Goal: Complete application form: Complete application form

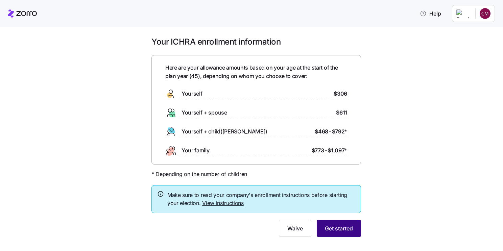
click at [337, 226] on span "Get started" at bounding box center [339, 229] width 28 height 8
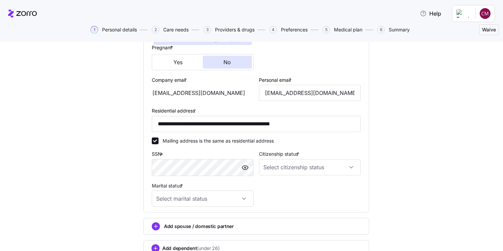
scroll to position [165, 0]
click at [354, 166] on input "Citizenship status *" at bounding box center [310, 167] width 102 height 16
click at [342, 181] on div "[DEMOGRAPHIC_DATA] citizen" at bounding box center [307, 186] width 96 height 14
type input "[DEMOGRAPHIC_DATA] citizen"
click at [245, 199] on input "Marital status *" at bounding box center [203, 198] width 102 height 16
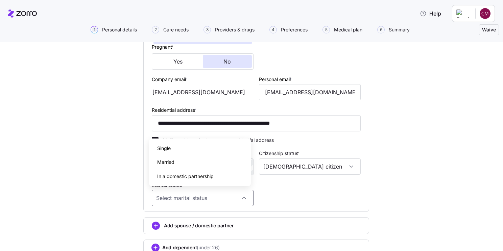
click at [220, 152] on div "Single" at bounding box center [200, 148] width 96 height 14
type input "Single"
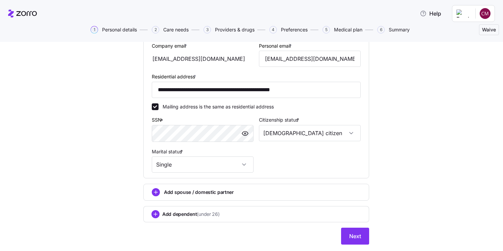
scroll to position [201, 0]
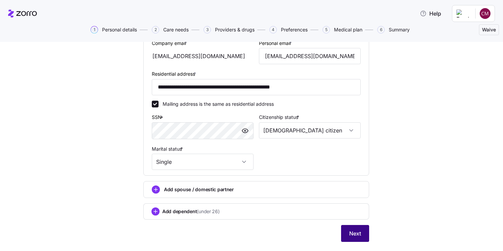
click at [349, 233] on span "Next" at bounding box center [355, 234] width 12 height 8
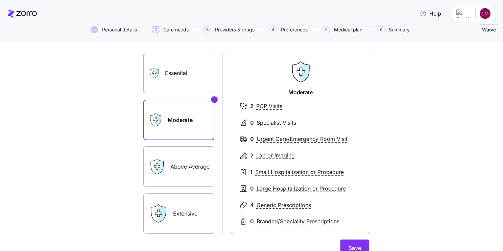
scroll to position [41, 0]
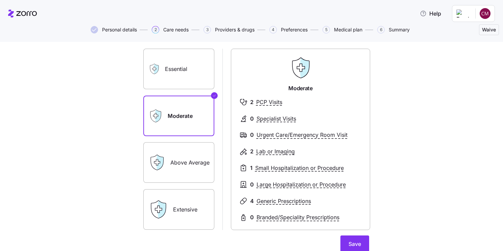
click at [208, 171] on label "Above Average" at bounding box center [178, 162] width 71 height 41
click at [0, 0] on input "Above Average" at bounding box center [0, 0] width 0 height 0
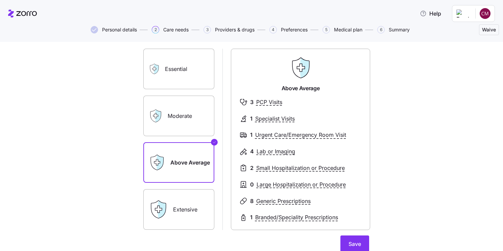
click at [193, 81] on label "Essential" at bounding box center [178, 69] width 71 height 41
click at [0, 0] on input "Essential" at bounding box center [0, 0] width 0 height 0
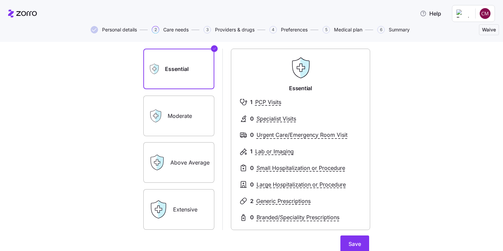
click at [196, 115] on label "Moderate" at bounding box center [178, 116] width 71 height 41
click at [0, 0] on input "Moderate" at bounding box center [0, 0] width 0 height 0
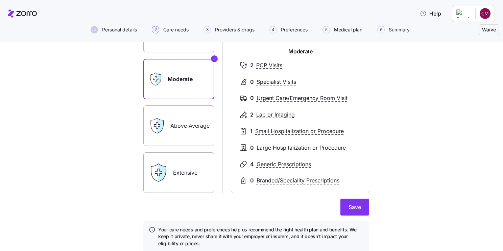
scroll to position [79, 0]
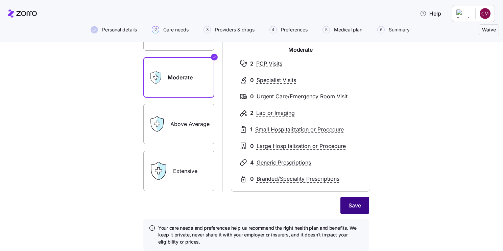
click at [357, 202] on span "Save" at bounding box center [355, 206] width 13 height 8
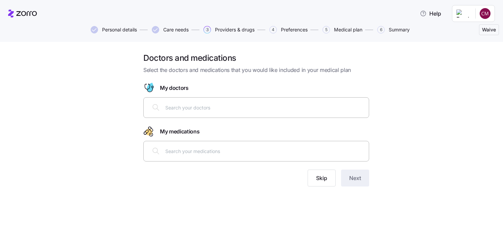
click at [289, 109] on input "text" at bounding box center [264, 107] width 199 height 7
click at [196, 108] on input "text" at bounding box center [264, 107] width 199 height 7
click at [153, 109] on icon at bounding box center [156, 107] width 8 height 8
click at [320, 180] on span "Skip" at bounding box center [321, 178] width 11 height 8
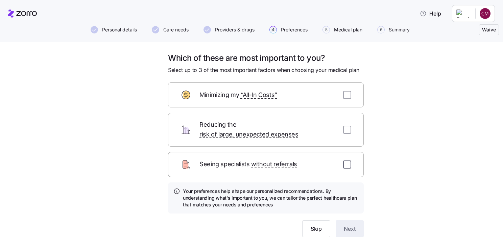
click at [347, 161] on input "checkbox" at bounding box center [347, 165] width 8 height 8
checkbox input "true"
click at [345, 126] on input "checkbox" at bounding box center [347, 130] width 8 height 8
checkbox input "true"
click at [347, 96] on input "checkbox" at bounding box center [347, 95] width 8 height 8
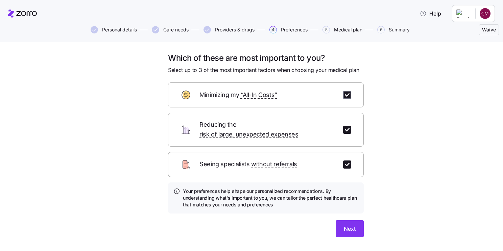
checkbox input "true"
click at [345, 225] on span "Next" at bounding box center [350, 229] width 12 height 8
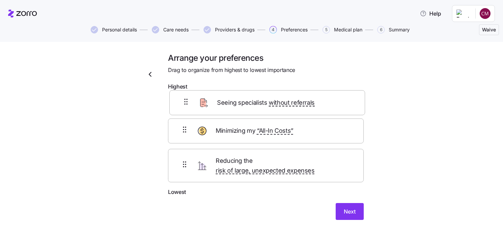
drag, startPoint x: 279, startPoint y: 166, endPoint x: 280, endPoint y: 100, distance: 65.6
click at [280, 100] on div "Minimizing my “All-In Costs” Reducing the risk of large, unexpected expenses Se…" at bounding box center [266, 141] width 196 height 94
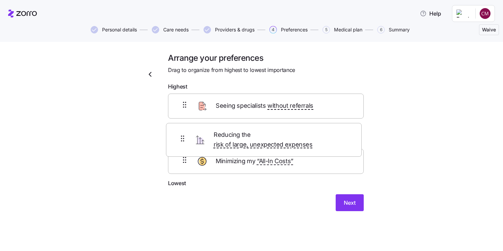
drag, startPoint x: 281, startPoint y: 166, endPoint x: 278, endPoint y: 132, distance: 33.6
click at [278, 132] on div "Seeing specialists without referrals Minimizing my “All-In Costs” Reducing the …" at bounding box center [266, 137] width 196 height 86
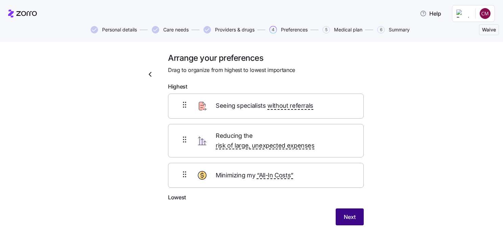
click at [349, 213] on span "Next" at bounding box center [350, 217] width 12 height 8
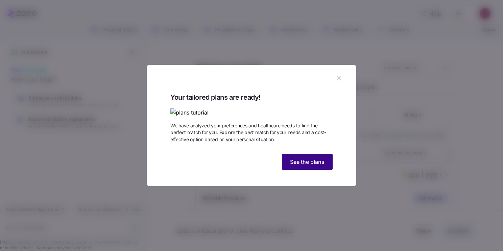
click at [312, 166] on span "See the plans" at bounding box center [307, 162] width 34 height 8
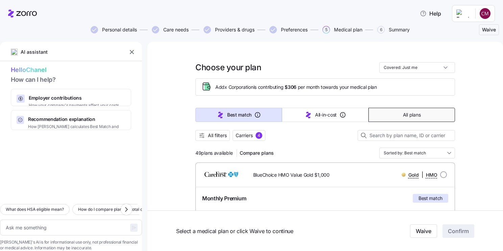
click at [419, 117] on button "All plans" at bounding box center [412, 115] width 87 height 14
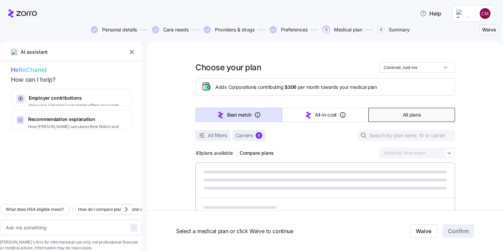
type textarea "x"
type input "Sorted by: Premium"
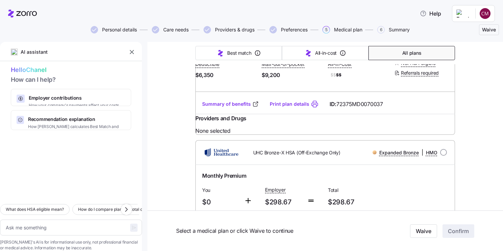
scroll to position [199, 0]
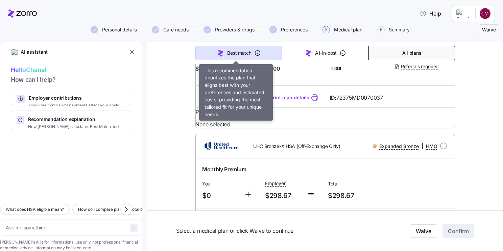
click at [248, 50] on span "Best match" at bounding box center [239, 53] width 24 height 7
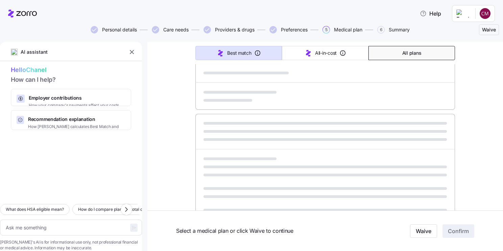
type textarea "x"
type input "Sorted by: Best match"
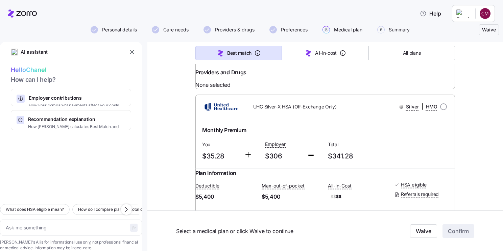
scroll to position [2295, 0]
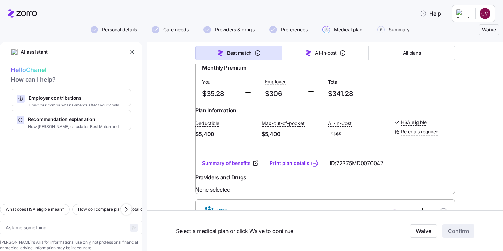
type textarea "x"
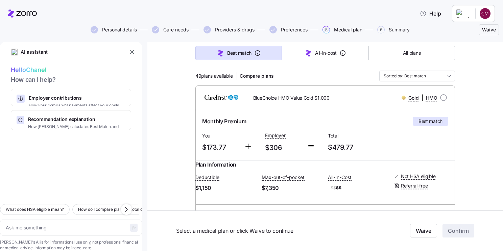
scroll to position [0, 0]
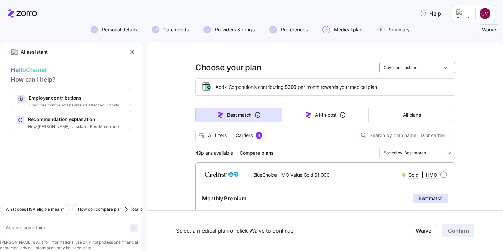
click at [442, 65] on input "Covered: Just me" at bounding box center [417, 67] width 76 height 11
click at [442, 65] on div "Covered: Just me" at bounding box center [417, 67] width 76 height 11
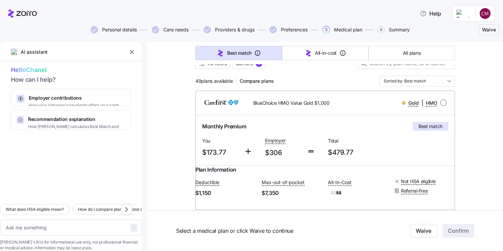
scroll to position [67, 0]
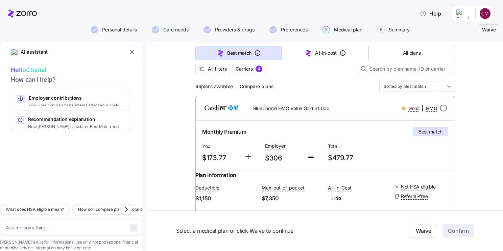
click at [442, 107] on input "radio" at bounding box center [443, 108] width 7 height 7
radio input "true"
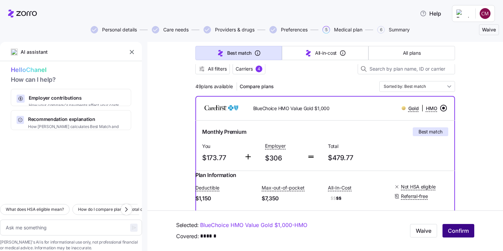
click at [452, 230] on span "Confirm" at bounding box center [458, 231] width 21 height 8
type textarea "x"
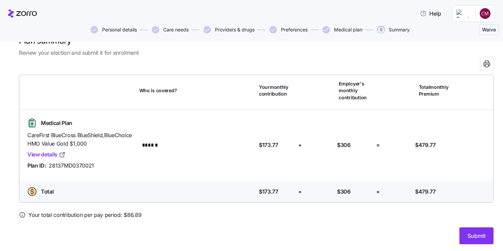
scroll to position [18, 0]
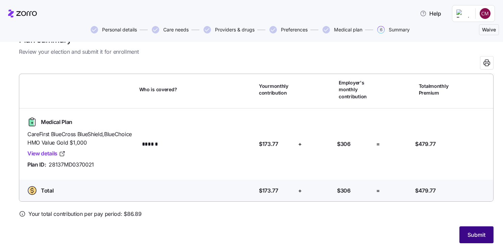
click at [468, 235] on span "Submit" at bounding box center [477, 235] width 18 height 8
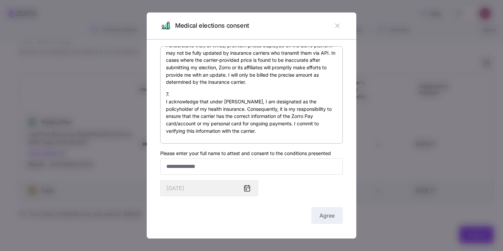
scroll to position [516, 0]
click at [277, 169] on input "Please enter your full name to attest and consent to the conditions presented" at bounding box center [251, 167] width 183 height 16
type input "**********"
click at [320, 214] on span "Agree" at bounding box center [327, 216] width 15 height 8
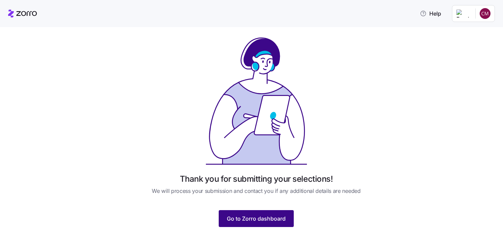
click at [278, 220] on span "Go to Zorro dashboard" at bounding box center [256, 219] width 59 height 8
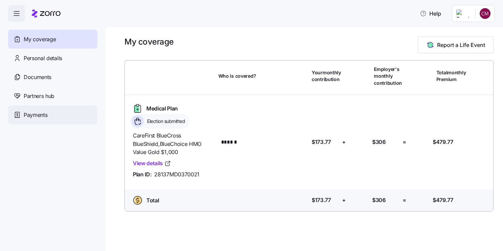
click at [42, 117] on span "Payments" at bounding box center [36, 115] width 24 height 8
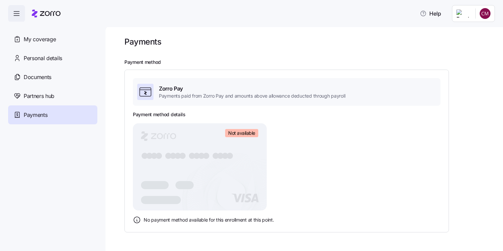
click at [445, 163] on div "Zorro Pay Payments paid from Zorro Pay and amounts above allowance deducted thr…" at bounding box center [286, 151] width 325 height 163
